Goal: Task Accomplishment & Management: Use online tool/utility

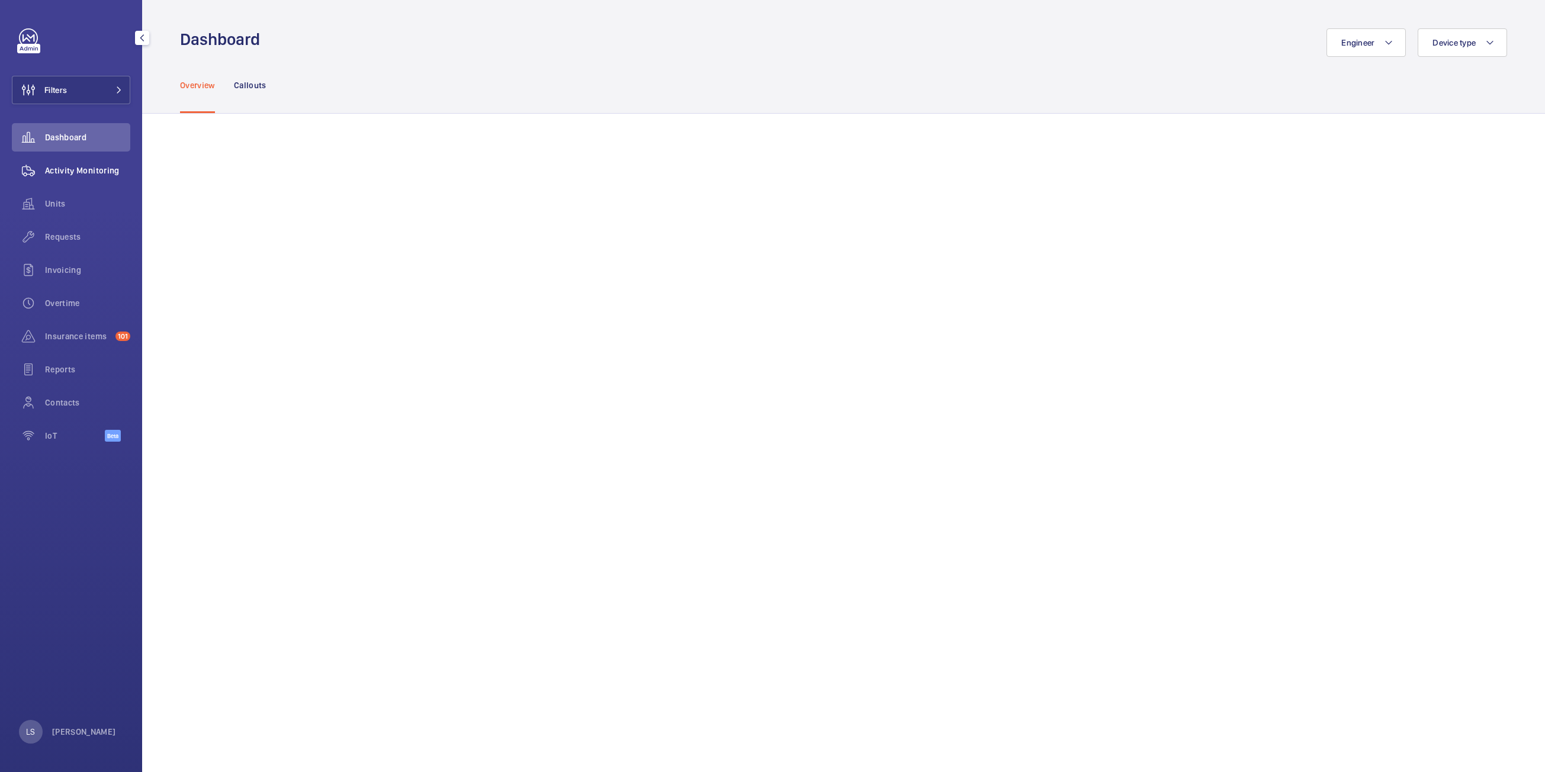
click at [57, 168] on span "Activity Monitoring" at bounding box center [87, 171] width 85 height 12
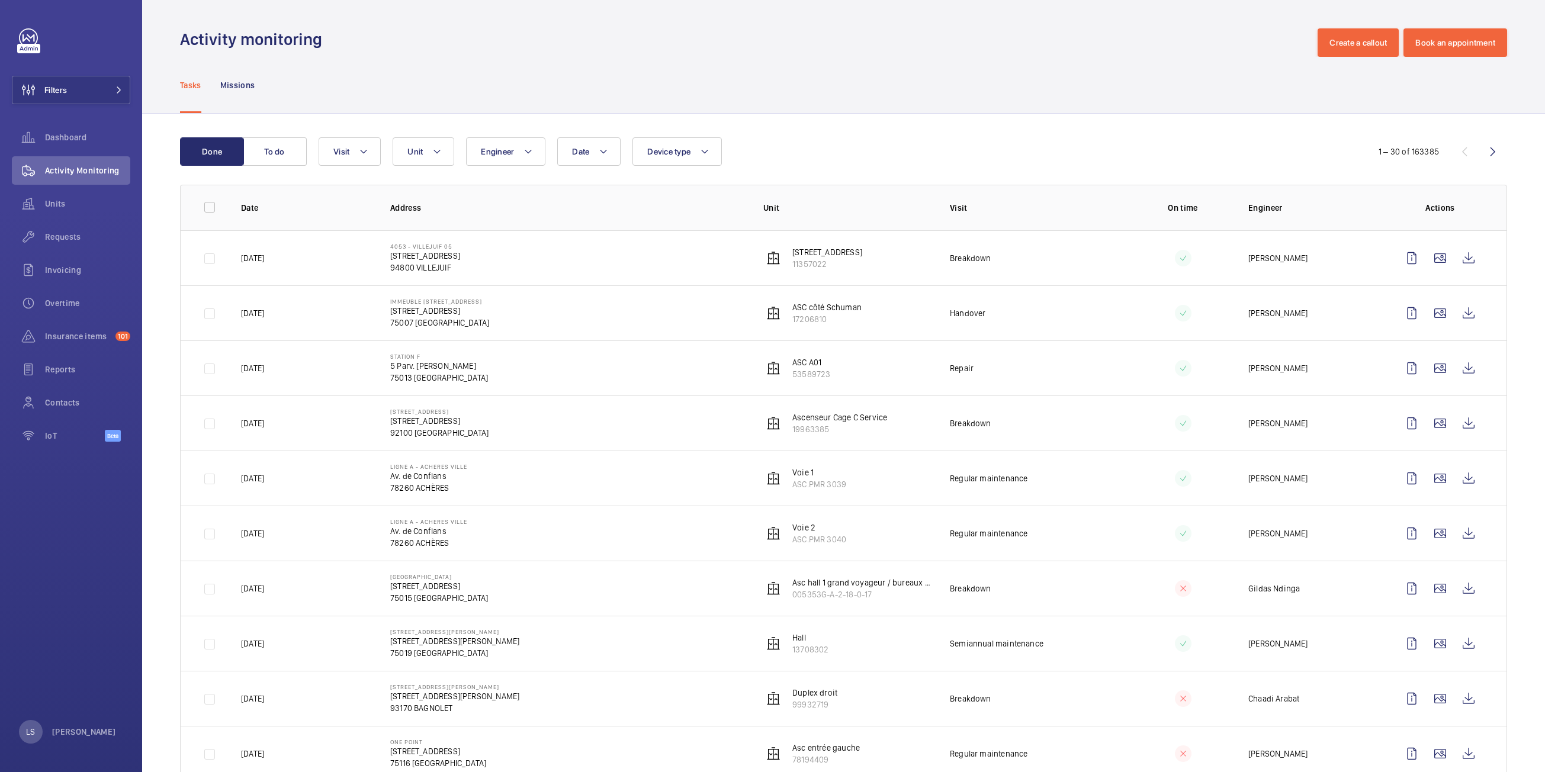
click at [1291, 147] on div "Date Engineer Unit Device type Visit" at bounding box center [839, 151] width 1041 height 28
click at [42, 541] on div "Filters Dashboard Activity Monitoring Units Requests Invoicing Overtime Insuran…" at bounding box center [71, 386] width 142 height 772
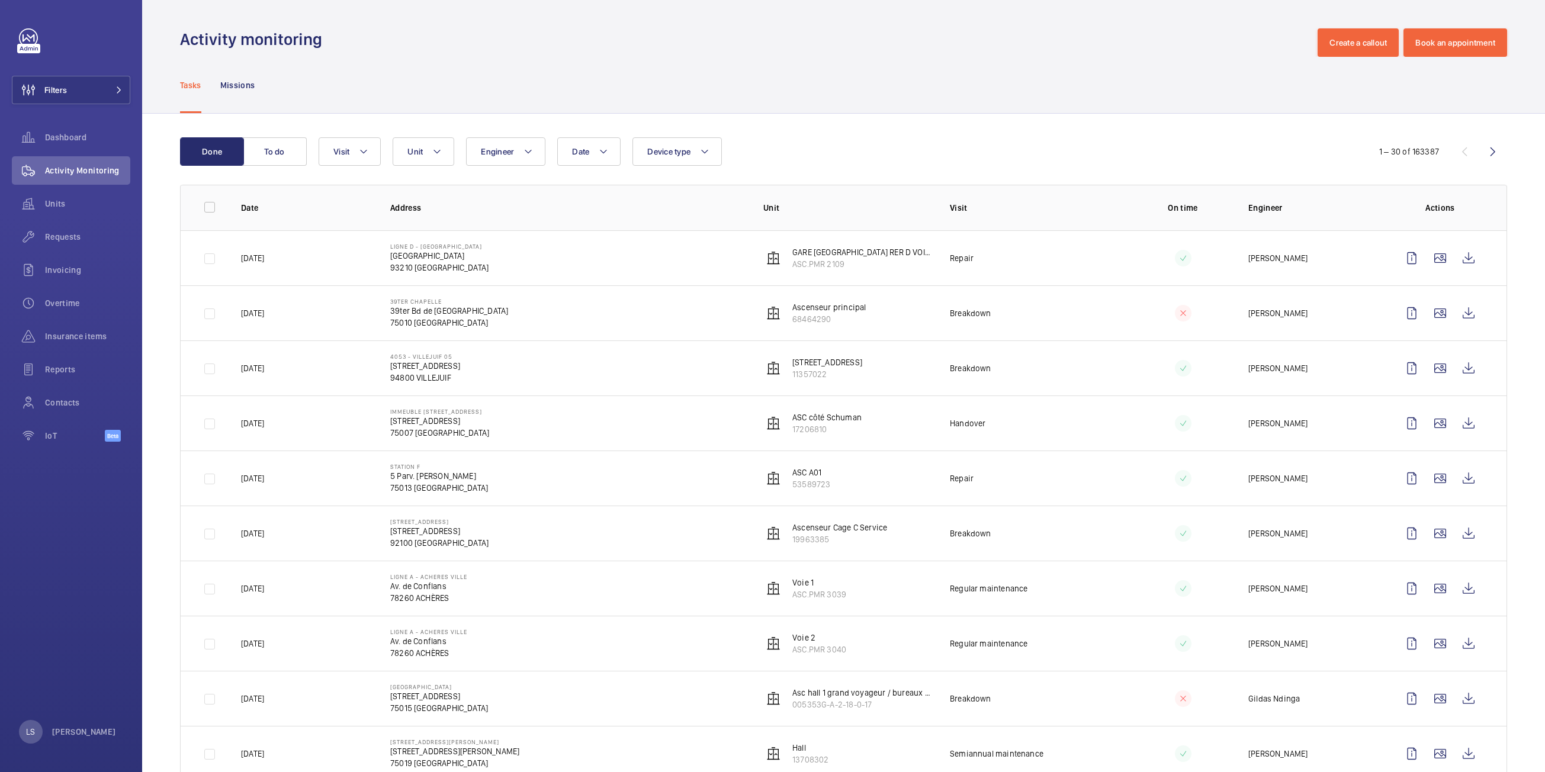
click at [1375, 100] on div "Tasks Missions" at bounding box center [843, 85] width 1327 height 56
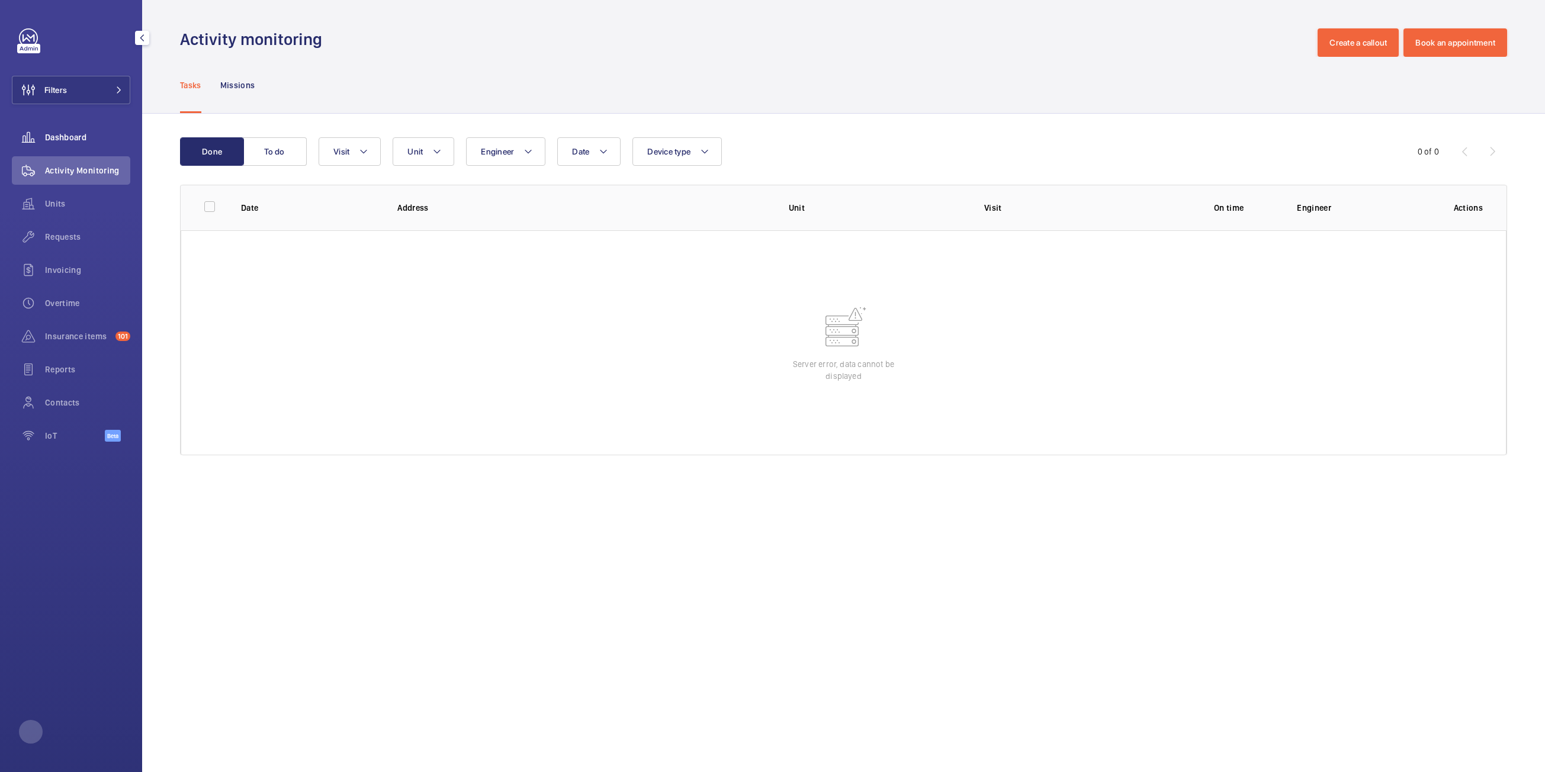
click at [44, 134] on wm-front-icon-button at bounding box center [28, 137] width 33 height 28
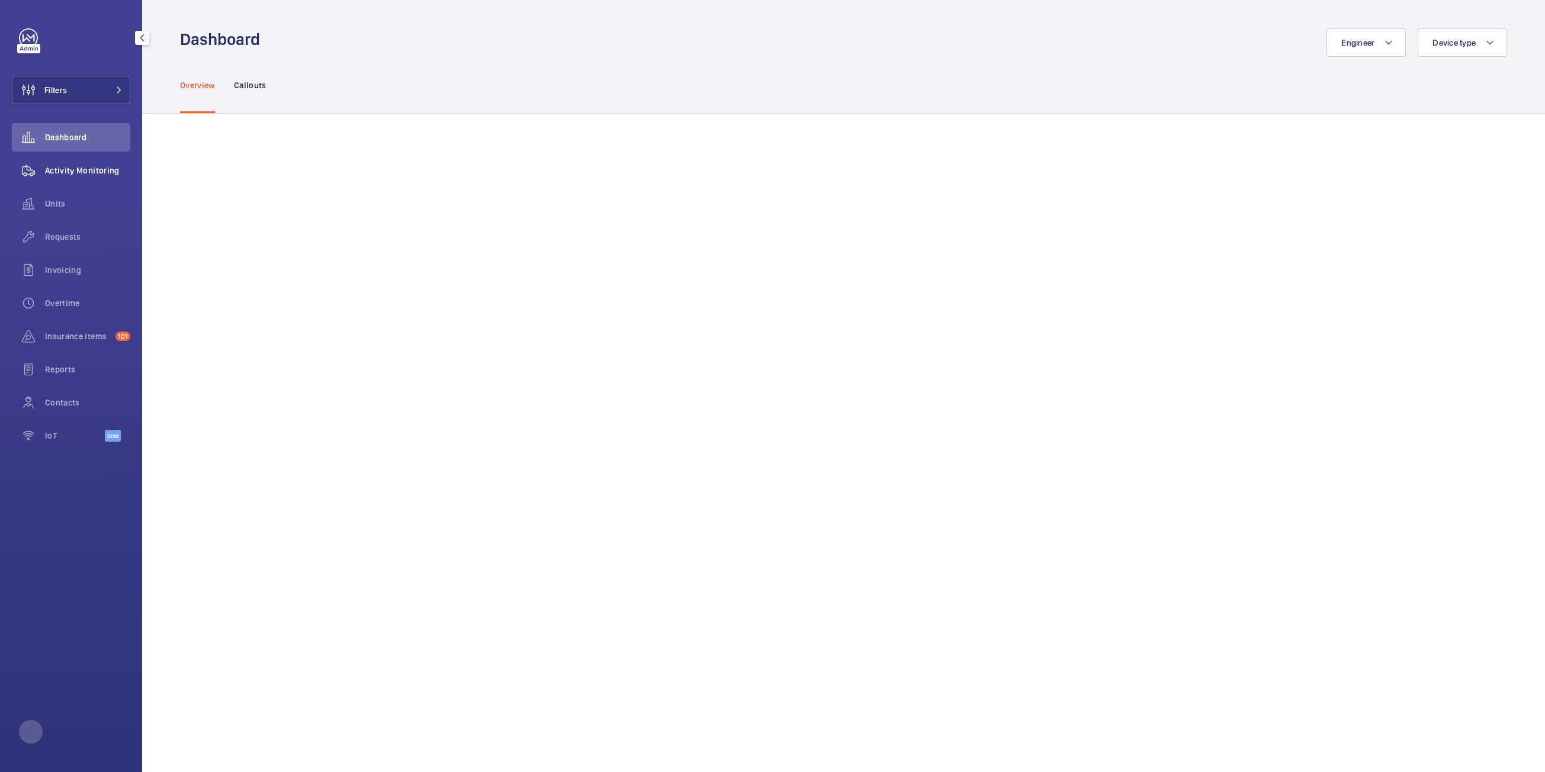
click at [66, 166] on span "Activity Monitoring" at bounding box center [87, 171] width 85 height 12
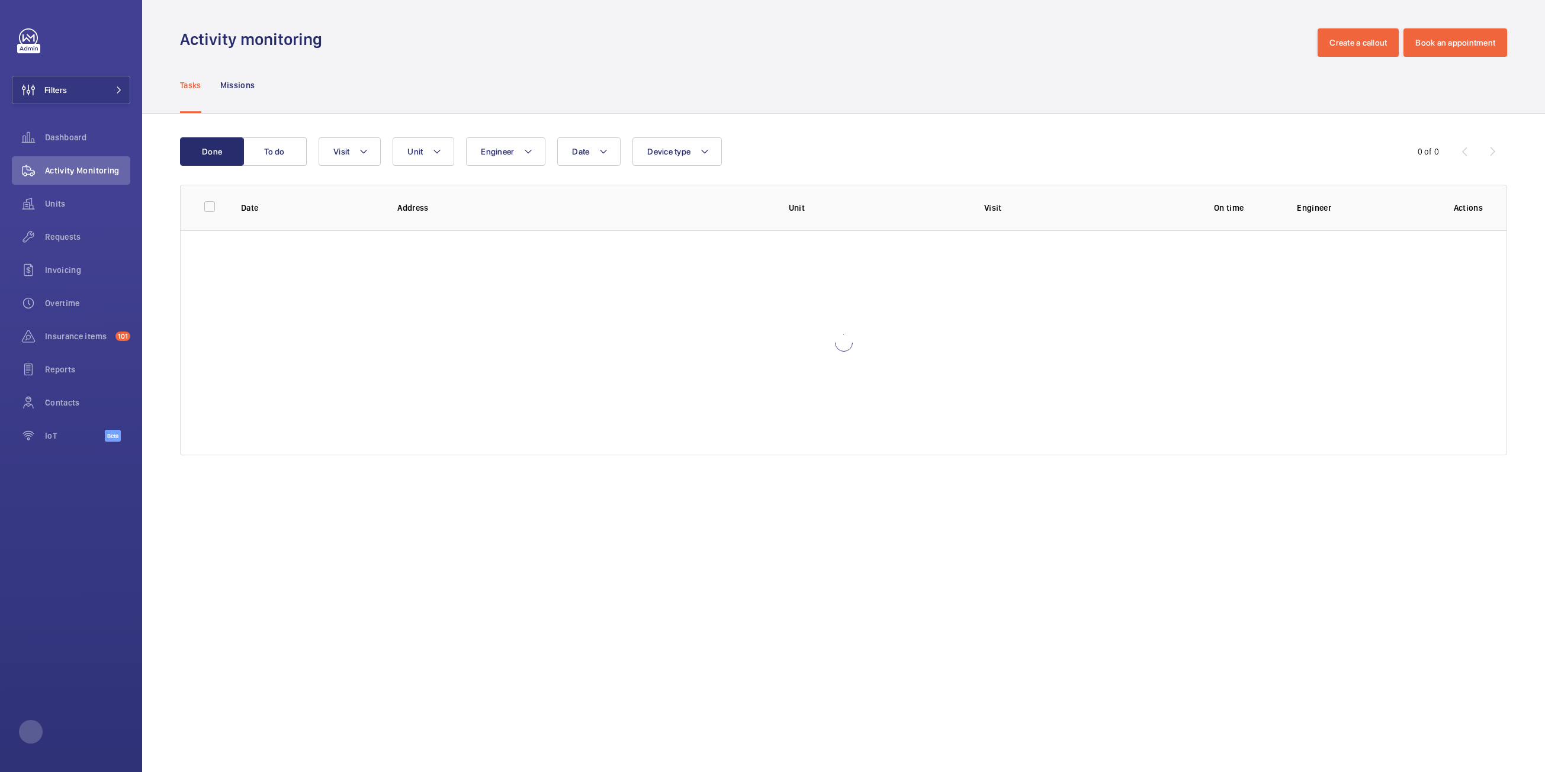
click at [1345, 142] on div "Date Engineer Unit Device type Visit" at bounding box center [842, 151] width 1047 height 28
click at [65, 207] on span "Units" at bounding box center [87, 204] width 85 height 12
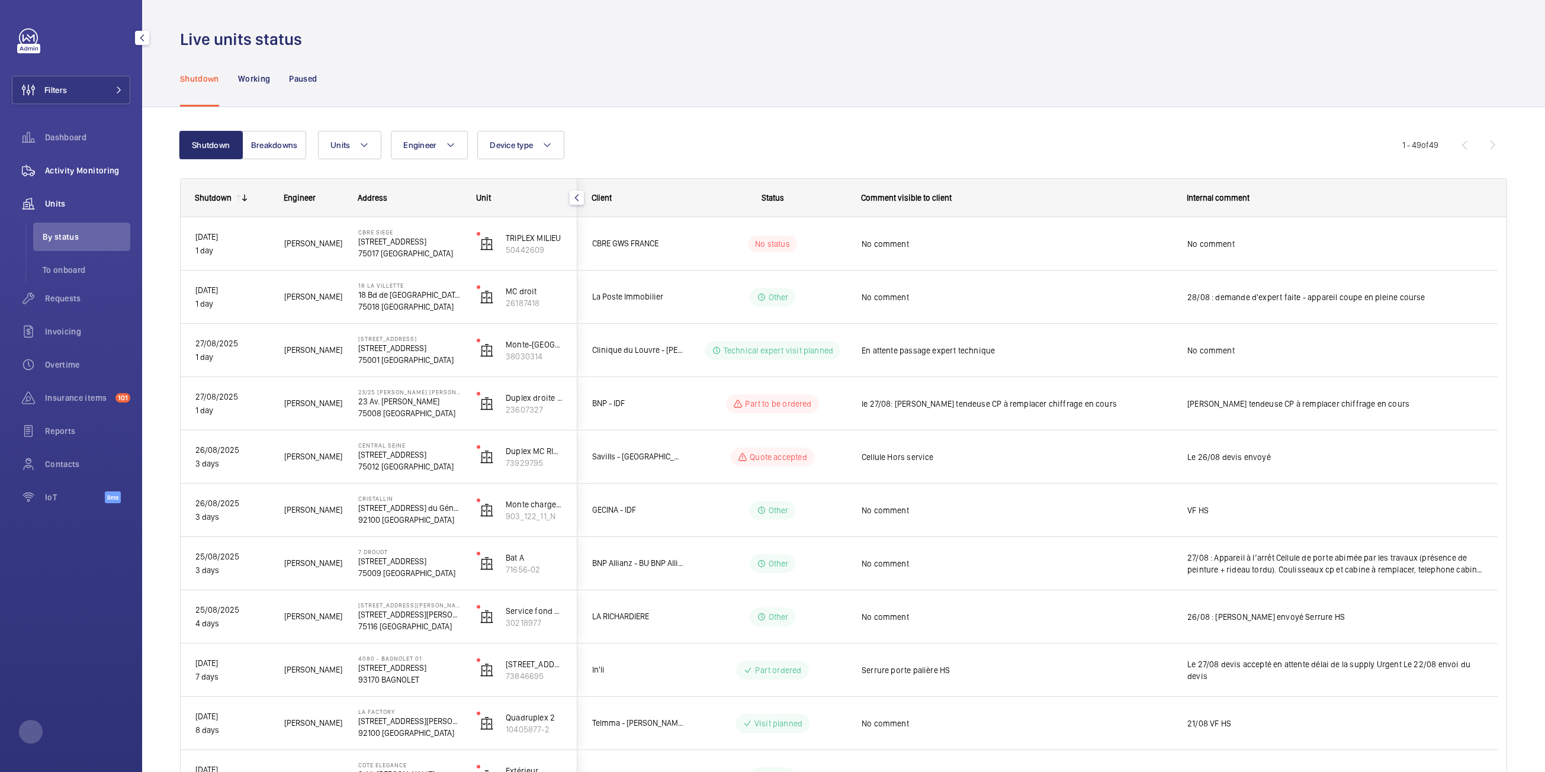
click at [63, 168] on span "Activity Monitoring" at bounding box center [87, 171] width 85 height 12
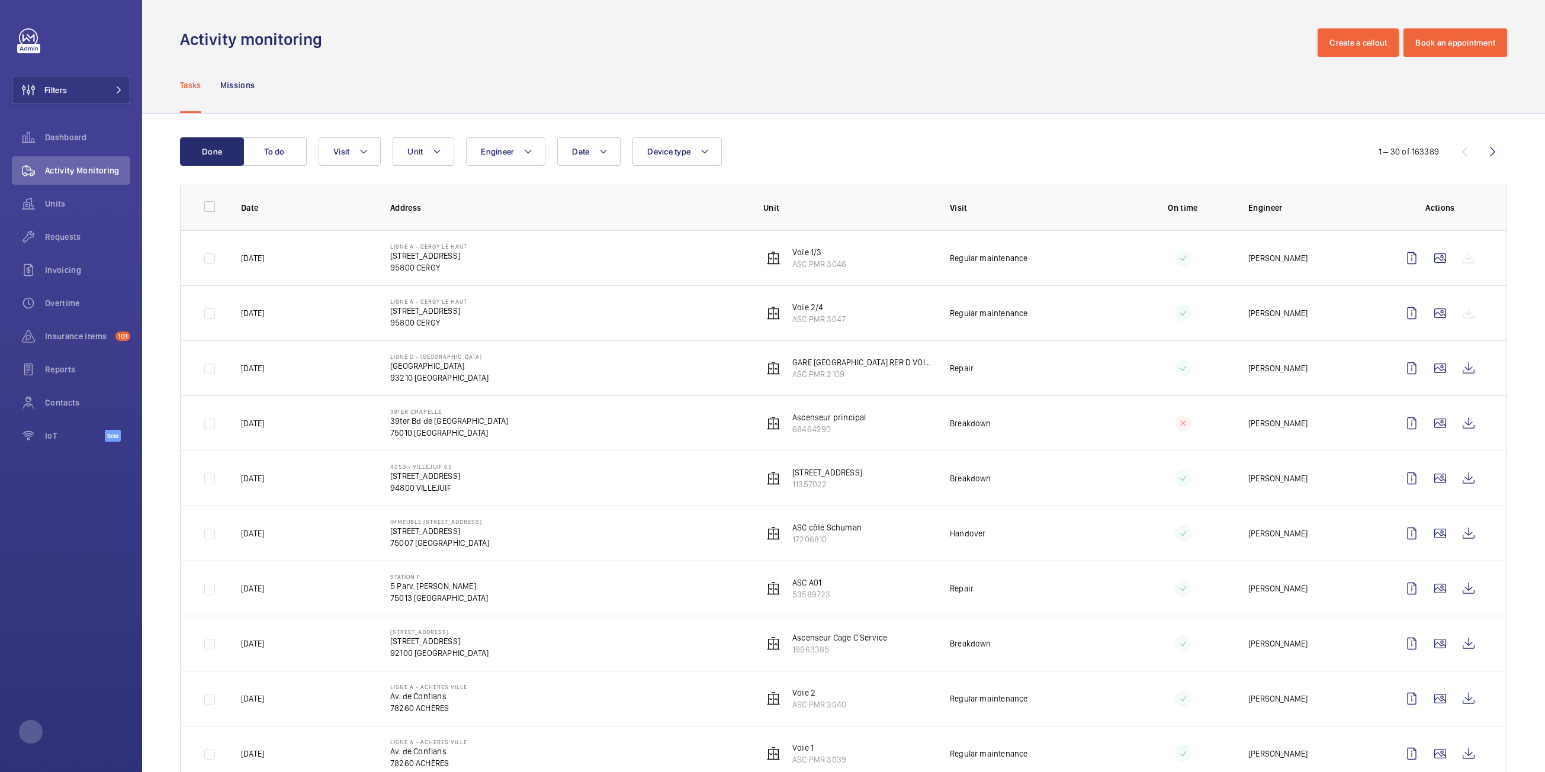
drag, startPoint x: 1282, startPoint y: 149, endPoint x: 690, endPoint y: 40, distance: 602.2
click at [1282, 149] on div "Date Engineer Unit Device type Visit" at bounding box center [839, 151] width 1041 height 28
click at [1311, 90] on div "Tasks Missions" at bounding box center [843, 85] width 1327 height 56
